Goal: Check status: Check status

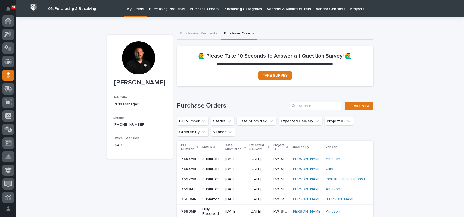
scroll to position [54, 0]
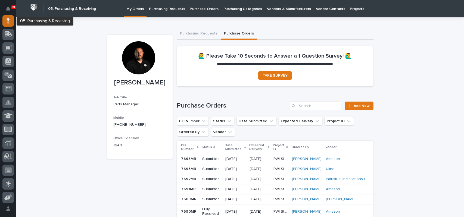
click at [8, 21] on icon at bounding box center [8, 22] width 3 height 3
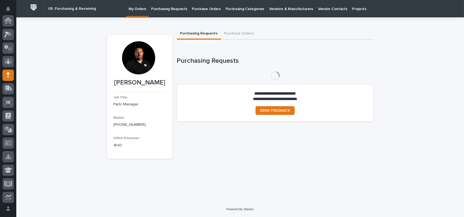
scroll to position [54, 0]
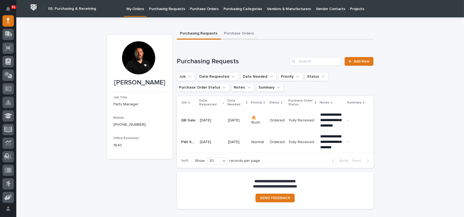
click at [243, 33] on button "Purchase Orders" at bounding box center [239, 33] width 36 height 11
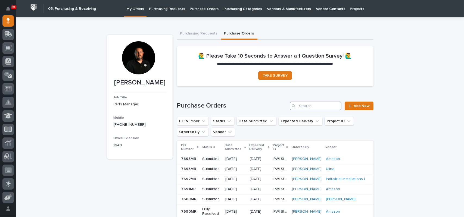
click at [307, 104] on input "Search" at bounding box center [316, 106] width 52 height 9
paste input "18869"
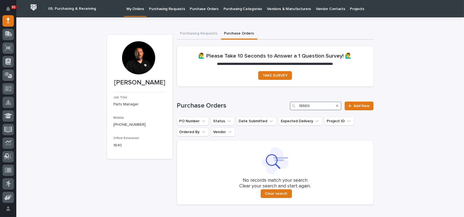
type input "18869"
click at [204, 8] on p "Purchase Orders" at bounding box center [204, 5] width 29 height 11
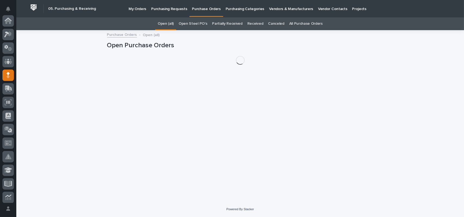
scroll to position [54, 0]
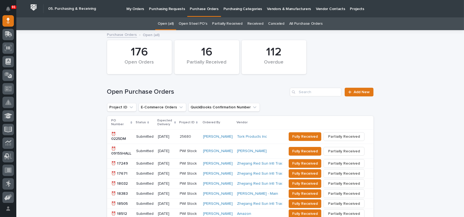
click at [295, 24] on link "All Purchase Orders" at bounding box center [305, 23] width 33 height 13
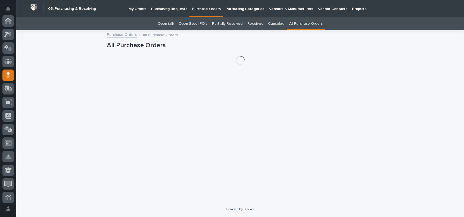
scroll to position [54, 0]
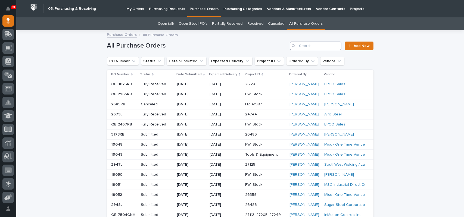
click at [303, 45] on input "Search" at bounding box center [316, 46] width 52 height 9
paste input "18869"
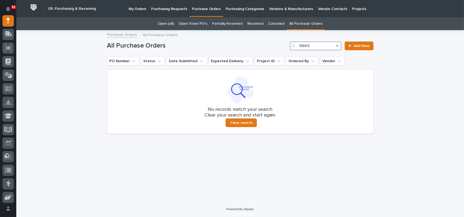
type input "18869"
click at [314, 45] on input "18869" at bounding box center [316, 46] width 52 height 9
click at [311, 47] on input "18869" at bounding box center [316, 46] width 52 height 9
